Goal: Task Accomplishment & Management: Manage account settings

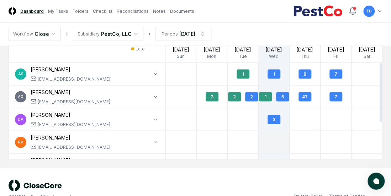
scroll to position [562, 0]
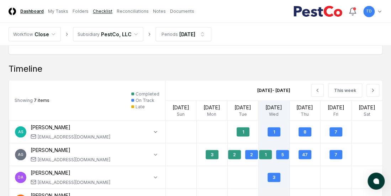
click at [97, 12] on link "Checklist" at bounding box center [103, 11] width 20 height 6
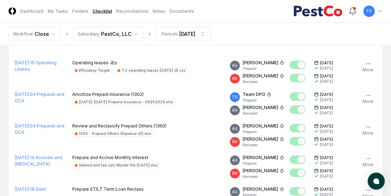
scroll to position [892, 0]
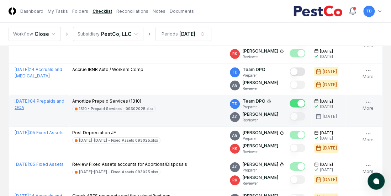
click at [30, 99] on span "September 2025 :" at bounding box center [22, 101] width 15 height 5
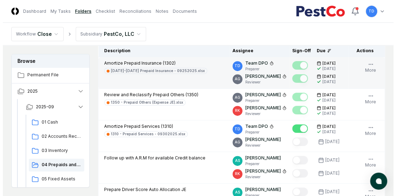
scroll to position [107, 0]
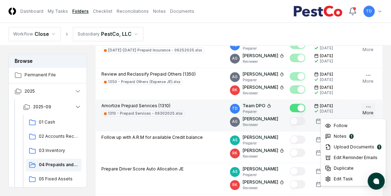
click at [367, 110] on button "More" at bounding box center [368, 110] width 14 height 15
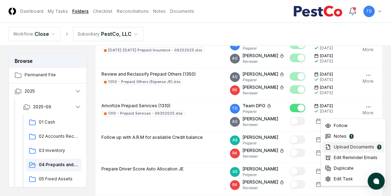
click at [378, 147] on div "1" at bounding box center [379, 147] width 4 height 5
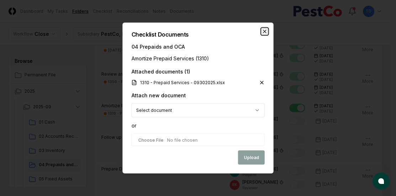
click at [265, 32] on icon "button" at bounding box center [265, 32] width 6 height 6
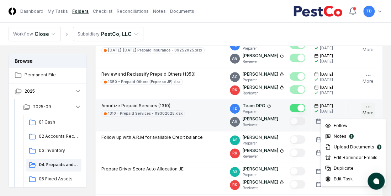
click at [370, 106] on icon "button" at bounding box center [368, 107] width 6 height 6
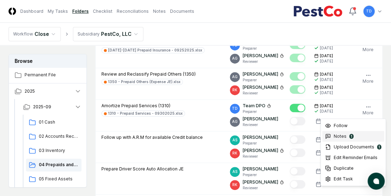
click at [337, 137] on span "Notes" at bounding box center [340, 136] width 13 height 6
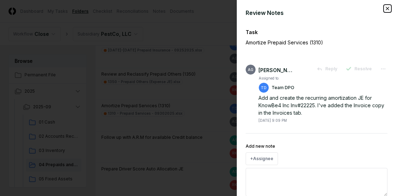
click at [385, 7] on icon "button" at bounding box center [388, 9] width 6 height 6
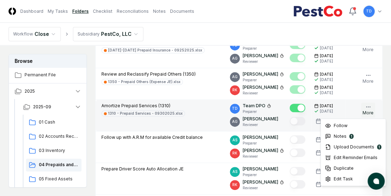
click at [369, 104] on icon "button" at bounding box center [368, 107] width 6 height 6
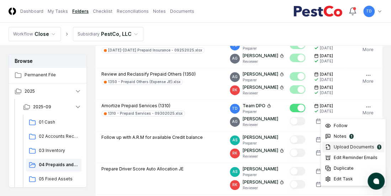
click at [362, 148] on span "Upload Documents" at bounding box center [354, 147] width 41 height 6
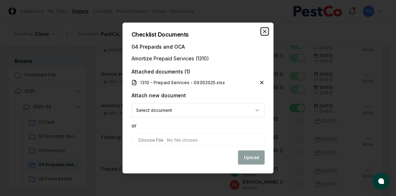
click at [264, 33] on icon "button" at bounding box center [265, 32] width 6 height 6
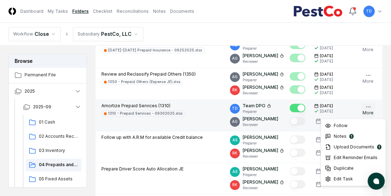
click at [370, 110] on button "More" at bounding box center [368, 110] width 14 height 15
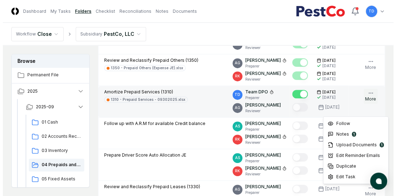
scroll to position [142, 0]
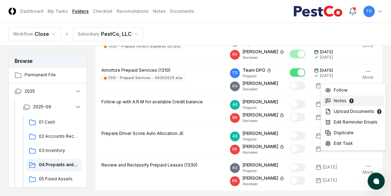
click at [356, 99] on div "Notes 1" at bounding box center [353, 101] width 62 height 11
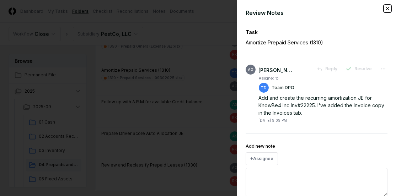
click at [385, 7] on icon "button" at bounding box center [388, 9] width 6 height 6
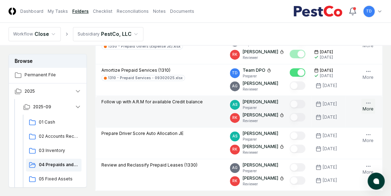
click at [369, 101] on icon "button" at bounding box center [368, 103] width 6 height 6
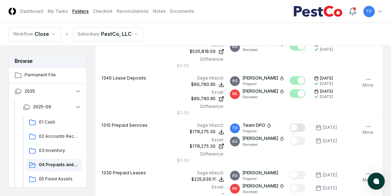
scroll to position [456, 0]
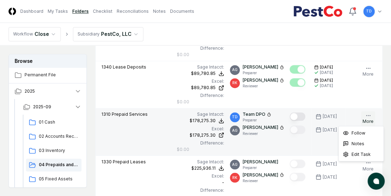
click at [365, 115] on icon "button" at bounding box center [368, 116] width 6 height 6
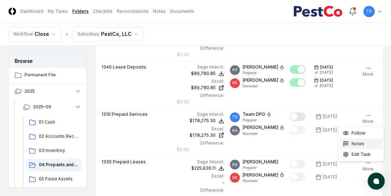
click at [359, 143] on span "Notes" at bounding box center [358, 144] width 13 height 6
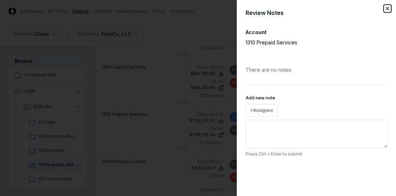
click at [388, 8] on icon "button" at bounding box center [388, 9] width 6 height 6
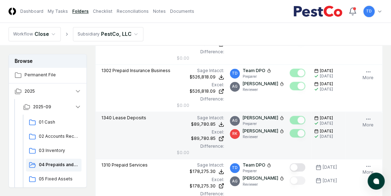
scroll to position [456, 0]
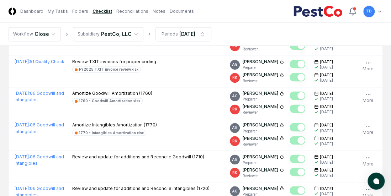
scroll to position [892, 0]
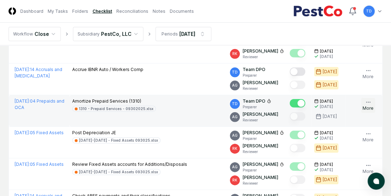
click at [368, 103] on button "More" at bounding box center [368, 105] width 14 height 15
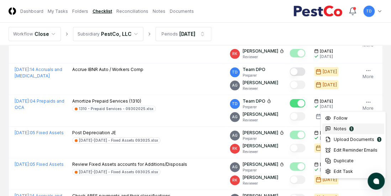
click at [352, 133] on div "Notes 1" at bounding box center [353, 129] width 62 height 11
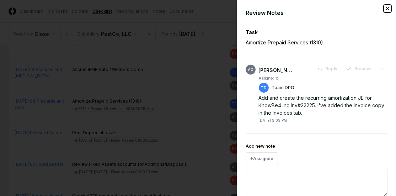
click at [385, 6] on icon "button" at bounding box center [388, 9] width 6 height 6
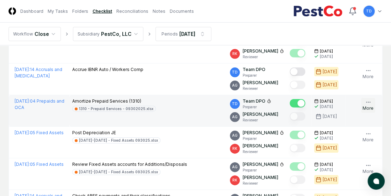
click at [366, 102] on circle "button" at bounding box center [366, 102] width 0 height 0
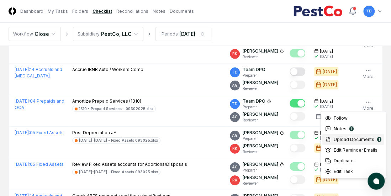
click at [348, 140] on span "Upload Documents" at bounding box center [354, 140] width 41 height 6
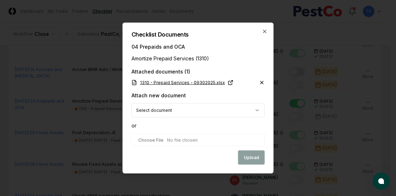
click at [204, 81] on link "1310 - Prepaid Services - 09302025.xlsx" at bounding box center [183, 83] width 102 height 6
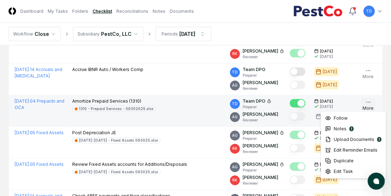
click at [370, 100] on icon "button" at bounding box center [368, 103] width 6 height 6
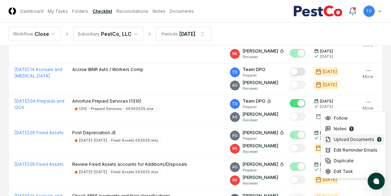
click at [356, 140] on span "Upload Documents" at bounding box center [354, 140] width 41 height 6
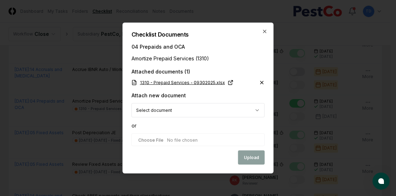
click at [212, 81] on link "1310 - Prepaid Services - 09302025.xlsx" at bounding box center [183, 83] width 102 height 6
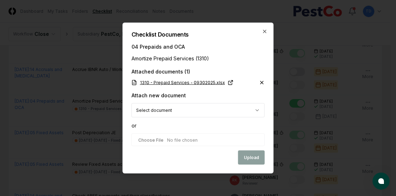
drag, startPoint x: 144, startPoint y: 82, endPoint x: 141, endPoint y: 81, distance: 3.6
click at [141, 81] on link "1310 - Prepaid Services - 09302025.xlsx" at bounding box center [183, 83] width 102 height 6
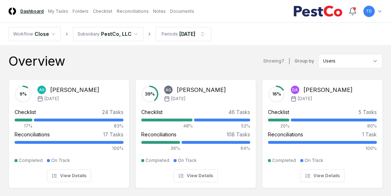
scroll to position [107, 0]
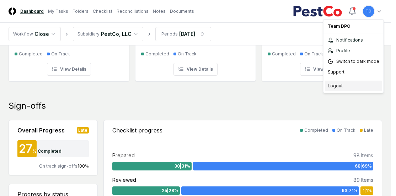
click at [337, 87] on div "Logout" at bounding box center [353, 86] width 57 height 11
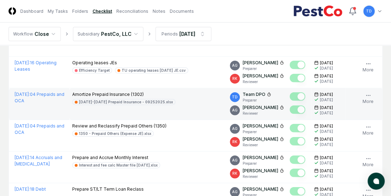
scroll to position [892, 0]
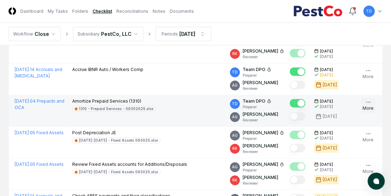
click at [369, 101] on icon "button" at bounding box center [368, 103] width 6 height 6
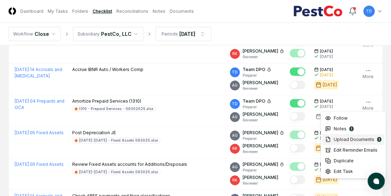
click at [365, 138] on span "Upload Documents" at bounding box center [354, 140] width 41 height 6
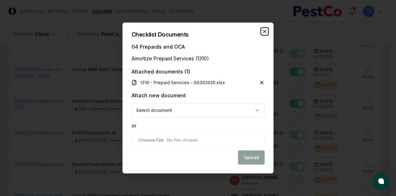
click at [265, 33] on icon "button" at bounding box center [265, 32] width 6 height 6
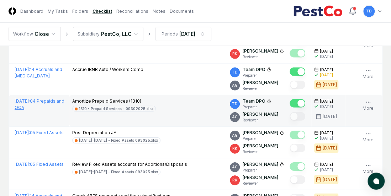
click at [41, 102] on link "[DATE] : 04 Prepaids and OCA" at bounding box center [40, 105] width 50 height 12
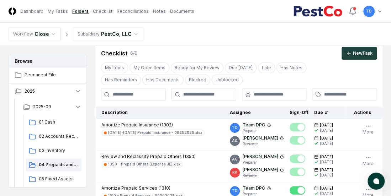
scroll to position [36, 0]
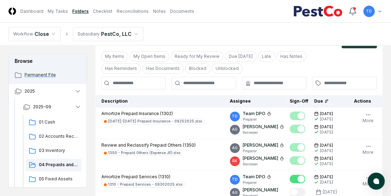
click at [43, 72] on span "Permanent File" at bounding box center [53, 75] width 57 height 6
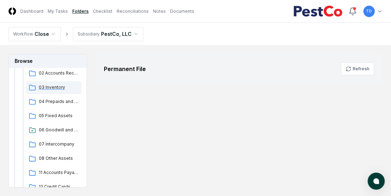
scroll to position [71, 0]
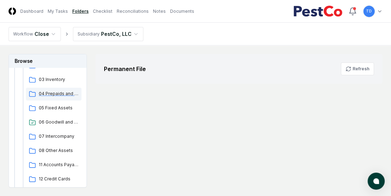
click at [56, 94] on span "04 Prepaids and OCA" at bounding box center [59, 94] width 40 height 6
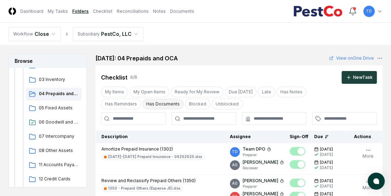
click at [142, 105] on button "Has Documents" at bounding box center [162, 104] width 41 height 11
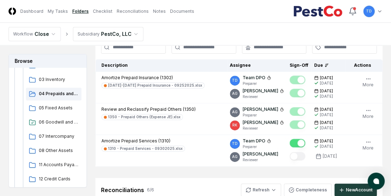
scroll to position [107, 0]
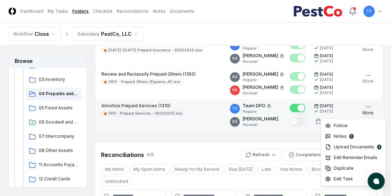
click at [369, 109] on icon "button" at bounding box center [368, 107] width 6 height 6
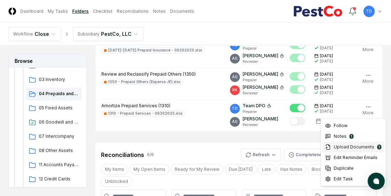
click at [356, 149] on span "Upload Documents" at bounding box center [354, 147] width 41 height 6
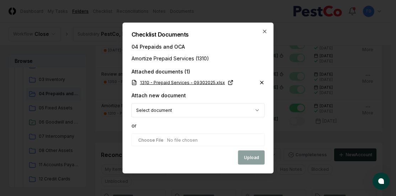
click at [195, 82] on link "1310 - Prepaid Services - 09302025.xlsx" at bounding box center [183, 83] width 102 height 6
click at [173, 81] on link "1310 - Prepaid Services - 09302025.xlsx" at bounding box center [183, 83] width 102 height 6
click at [266, 31] on icon "button" at bounding box center [265, 32] width 6 height 6
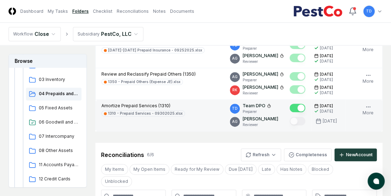
click at [298, 130] on td at bounding box center [299, 116] width 25 height 32
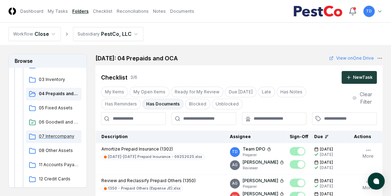
scroll to position [0, 0]
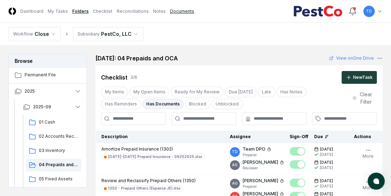
click at [182, 11] on link "Documents" at bounding box center [182, 11] width 24 height 6
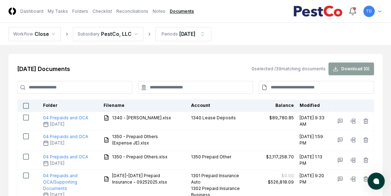
click at [92, 87] on input at bounding box center [74, 87] width 115 height 13
type input "*"
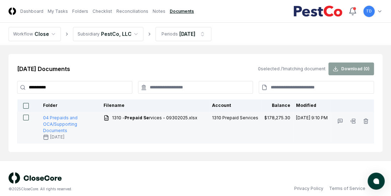
type input "**********"
click at [24, 120] on button "button" at bounding box center [26, 118] width 6 height 6
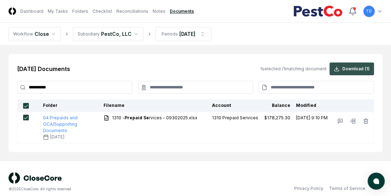
click at [348, 73] on button "Download ( 1 )" at bounding box center [351, 69] width 44 height 13
click at [309, 154] on main "**********" at bounding box center [195, 103] width 391 height 115
click at [58, 9] on link "My Tasks" at bounding box center [58, 11] width 20 height 6
click at [96, 11] on link "Checklist" at bounding box center [103, 11] width 20 height 6
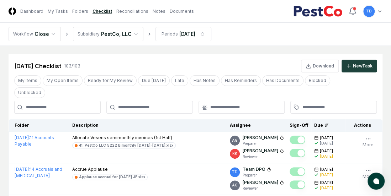
click at [56, 107] on input at bounding box center [57, 107] width 86 height 13
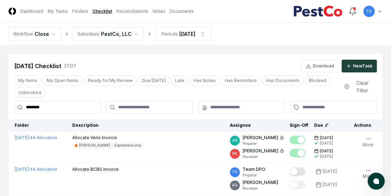
click at [65, 108] on input "********" at bounding box center [57, 107] width 86 height 13
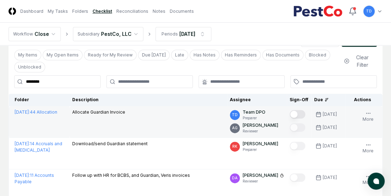
scroll to position [71, 0]
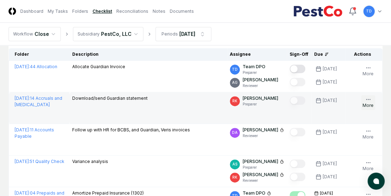
click at [364, 101] on button "More" at bounding box center [368, 102] width 14 height 15
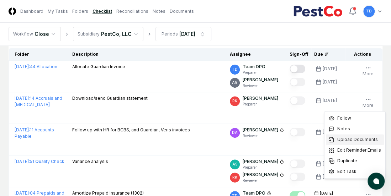
click at [356, 141] on span "Upload Documents" at bounding box center [357, 140] width 41 height 6
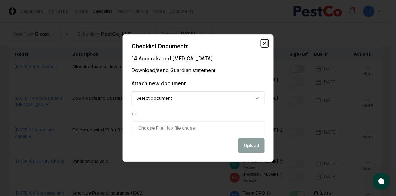
click at [264, 43] on icon "button" at bounding box center [265, 44] width 6 height 6
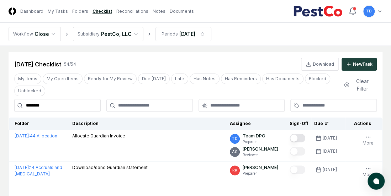
scroll to position [0, 0]
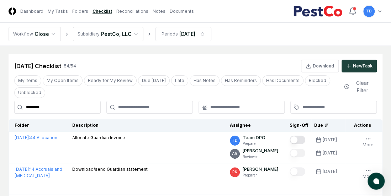
click at [62, 104] on input "********" at bounding box center [57, 107] width 86 height 13
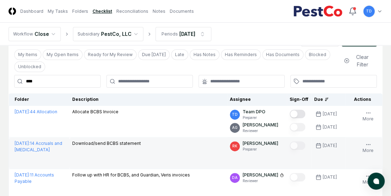
scroll to position [36, 0]
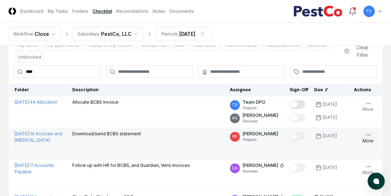
type input "****"
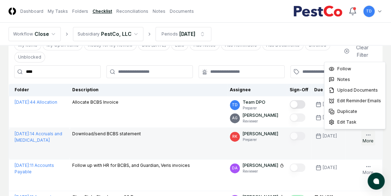
click at [366, 133] on icon "button" at bounding box center [368, 135] width 6 height 6
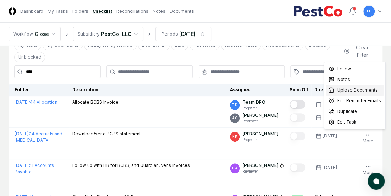
click at [348, 89] on span "Upload Documents" at bounding box center [357, 90] width 41 height 6
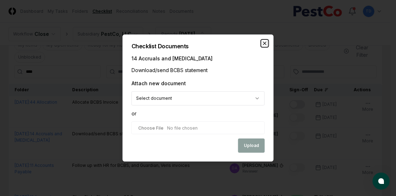
click at [263, 43] on icon "button" at bounding box center [265, 44] width 6 height 6
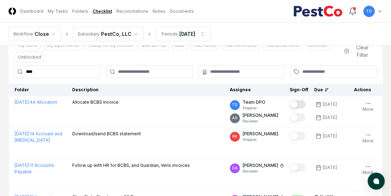
click at [326, 58] on div "My Items My Open Items Ready for My Review Due [DATE] Late Has Notes Has Remind…" at bounding box center [176, 51] width 324 height 23
